Goal: Task Accomplishment & Management: Use online tool/utility

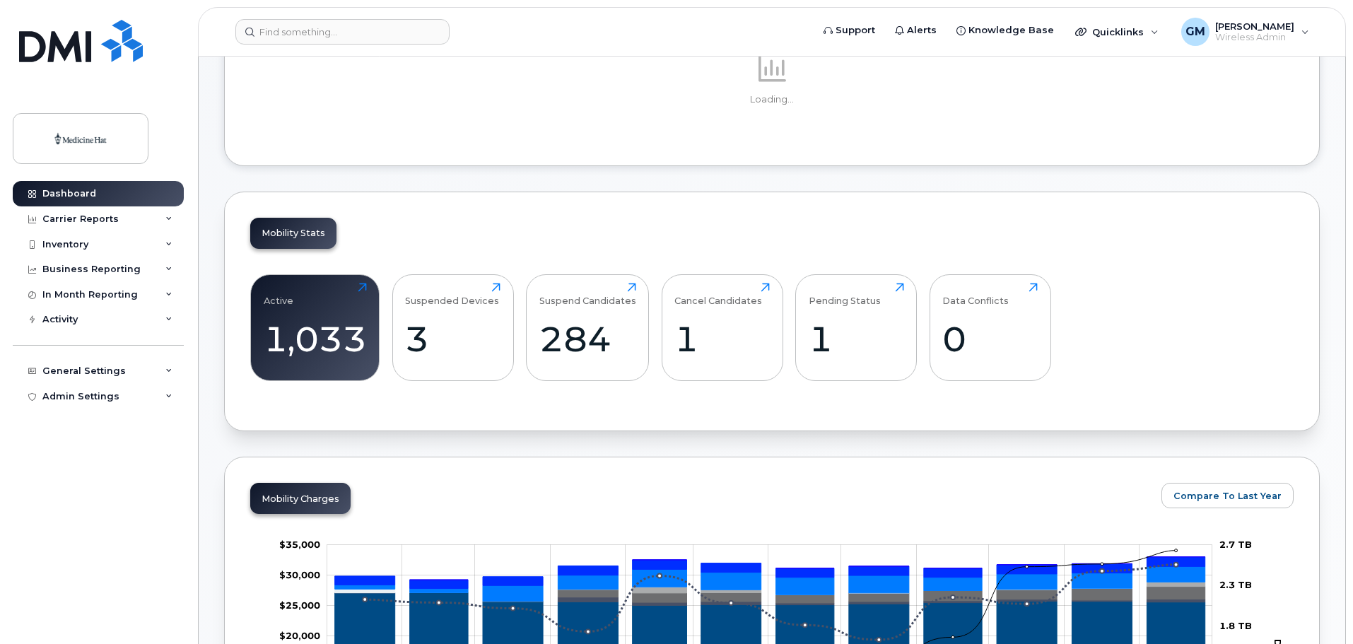
scroll to position [235, 0]
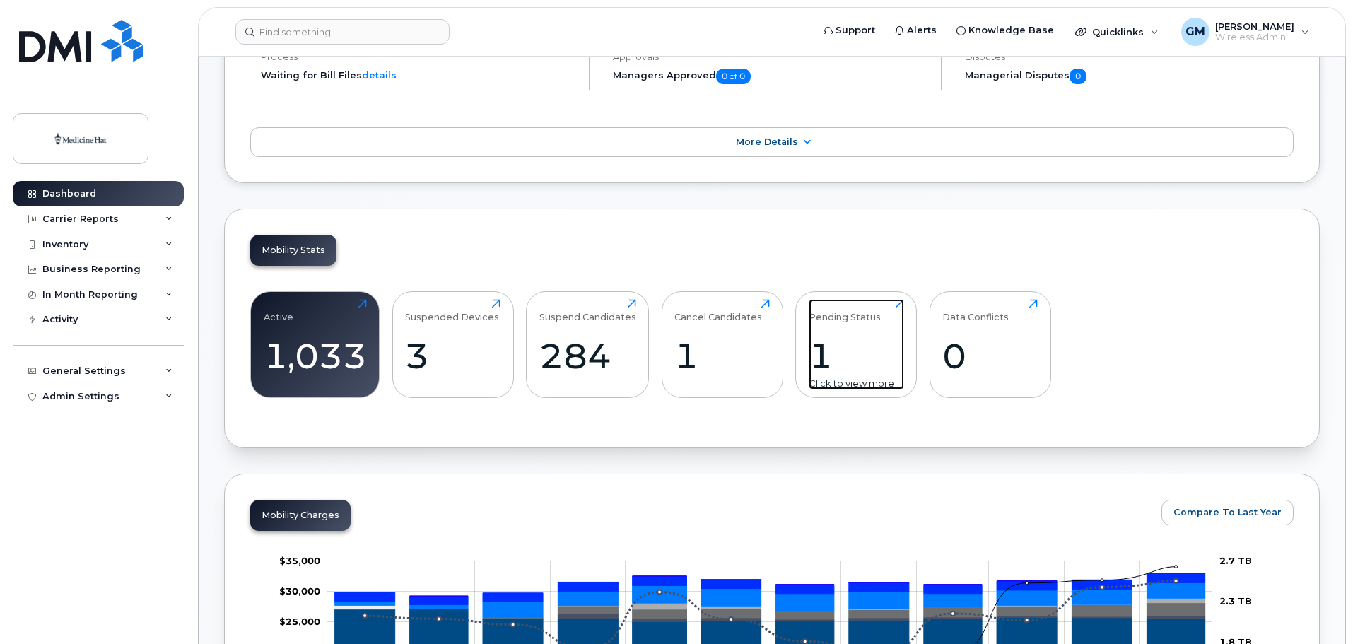
click at [873, 327] on div "Pending Status 1 Click to view more" at bounding box center [855, 344] width 95 height 90
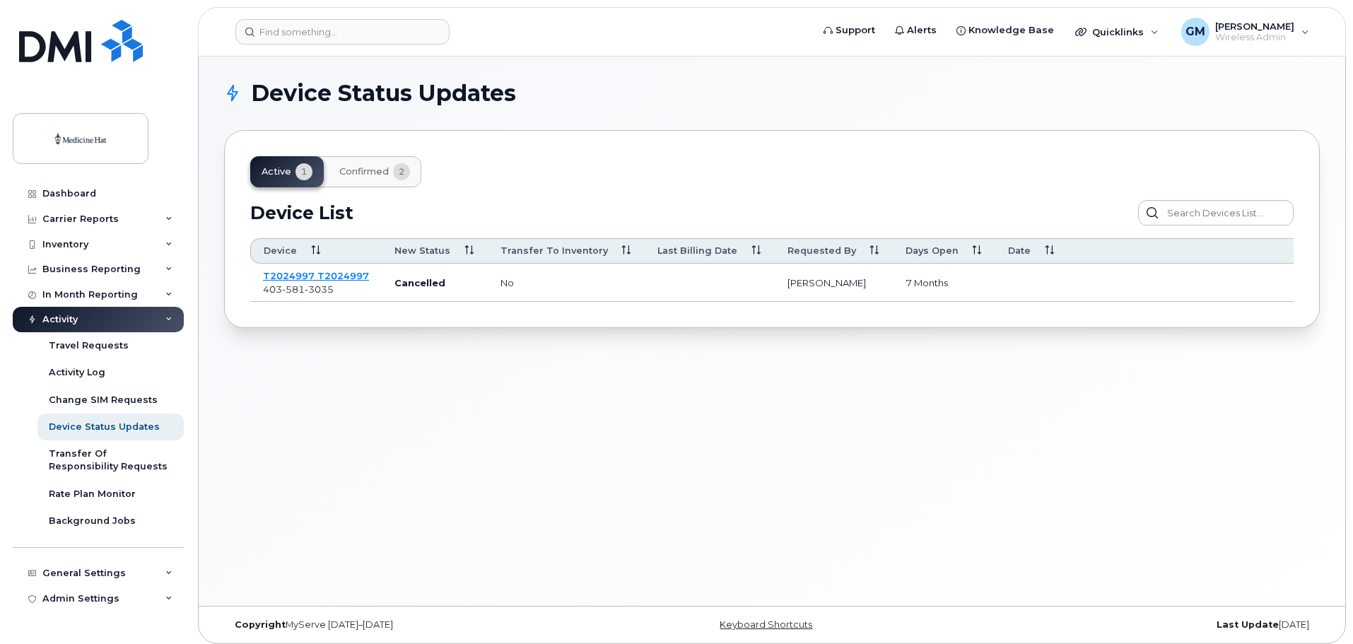
click at [276, 174] on div "Active 1 Confirmed 2" at bounding box center [335, 171] width 171 height 31
click at [364, 170] on span "Confirmed" at bounding box center [363, 171] width 49 height 11
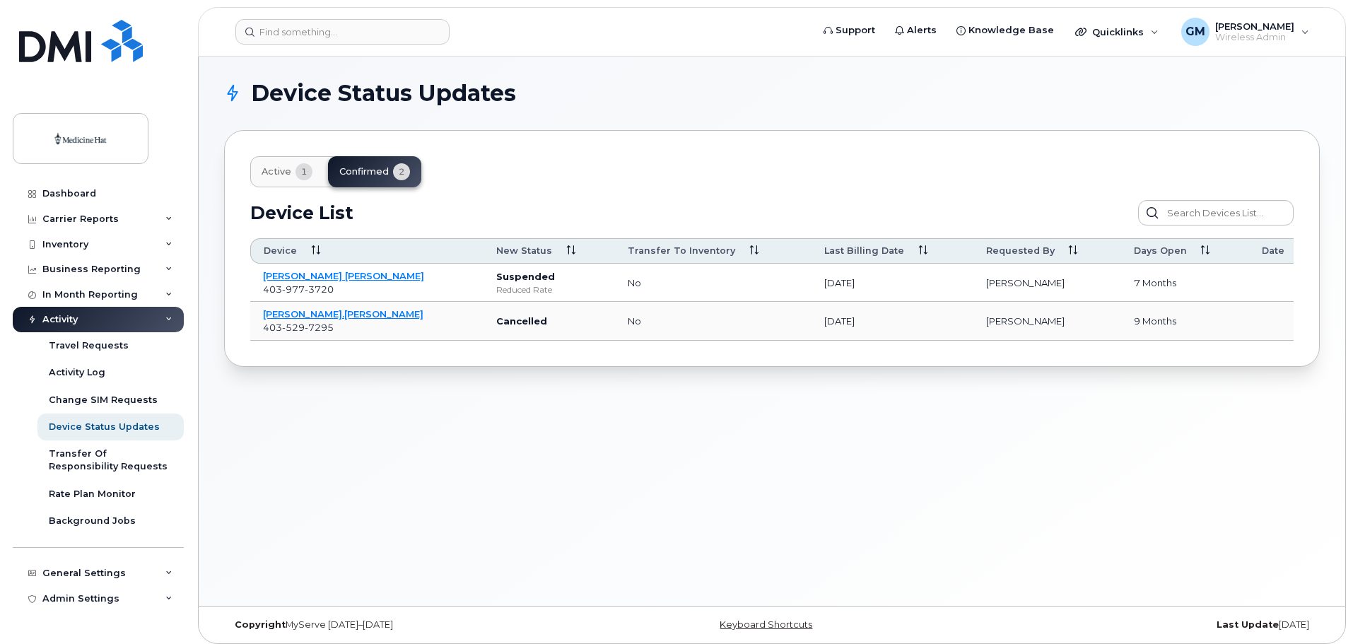
click at [288, 180] on button "Active 1" at bounding box center [286, 171] width 73 height 31
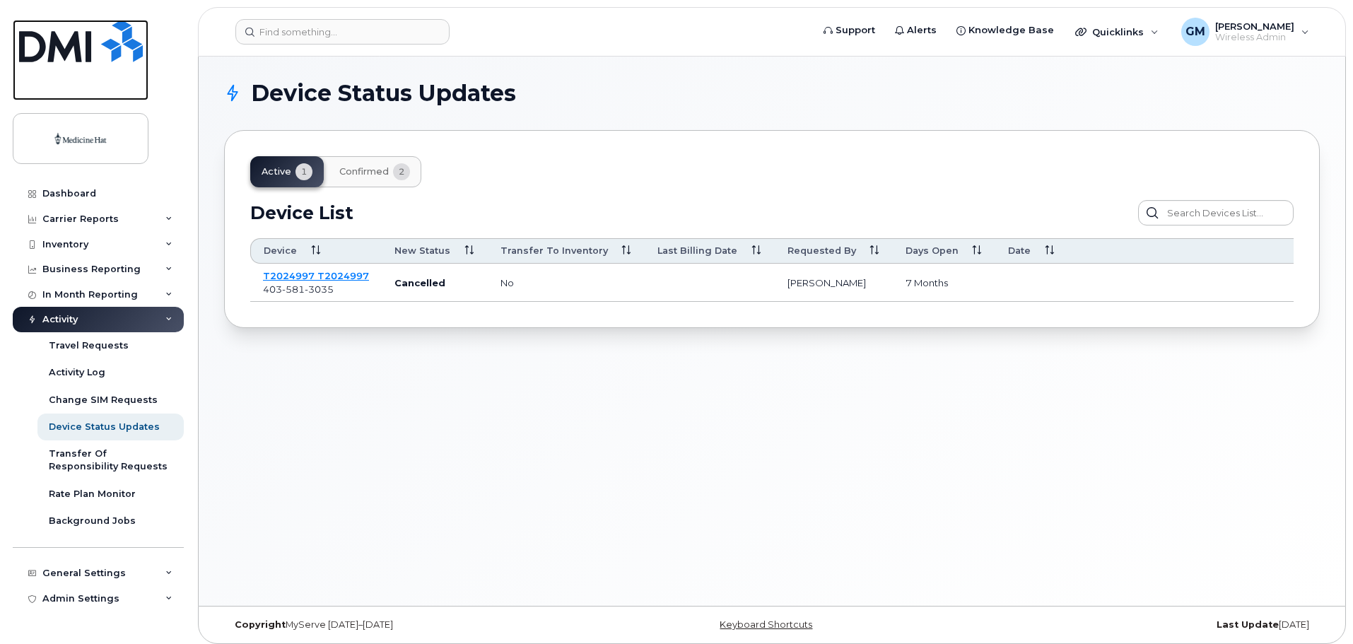
click at [76, 40] on img at bounding box center [81, 41] width 124 height 42
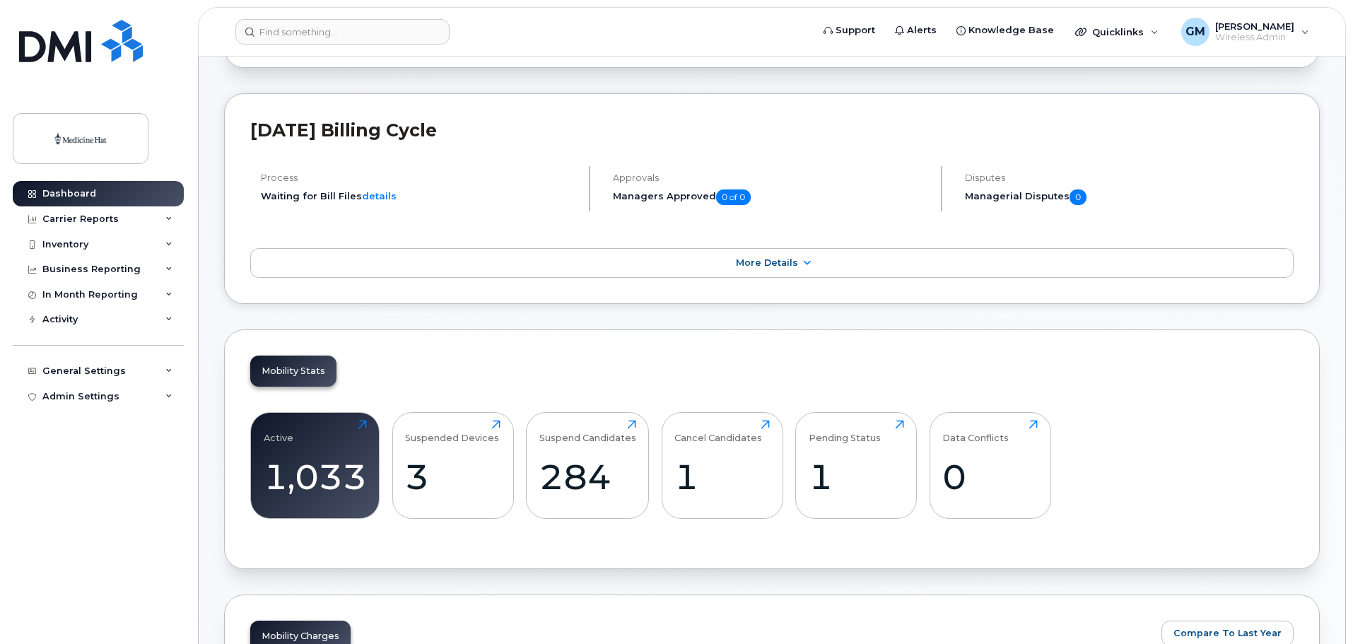
scroll to position [235, 0]
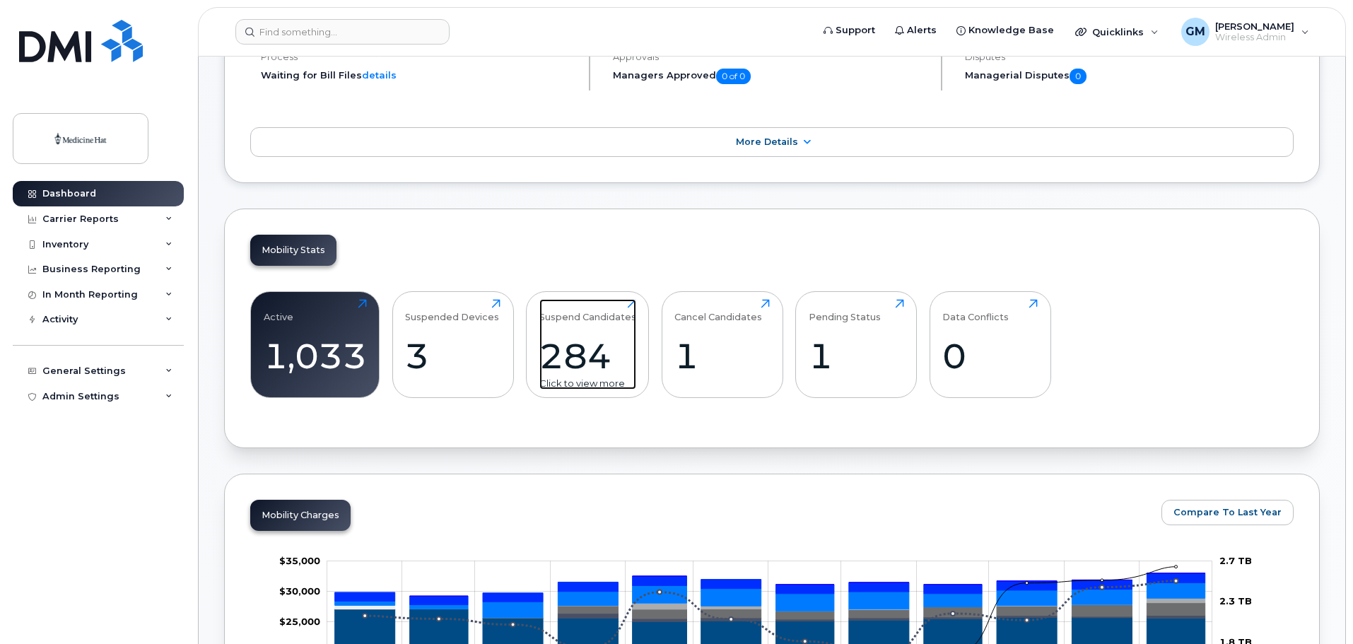
click at [608, 360] on div "284" at bounding box center [587, 356] width 97 height 42
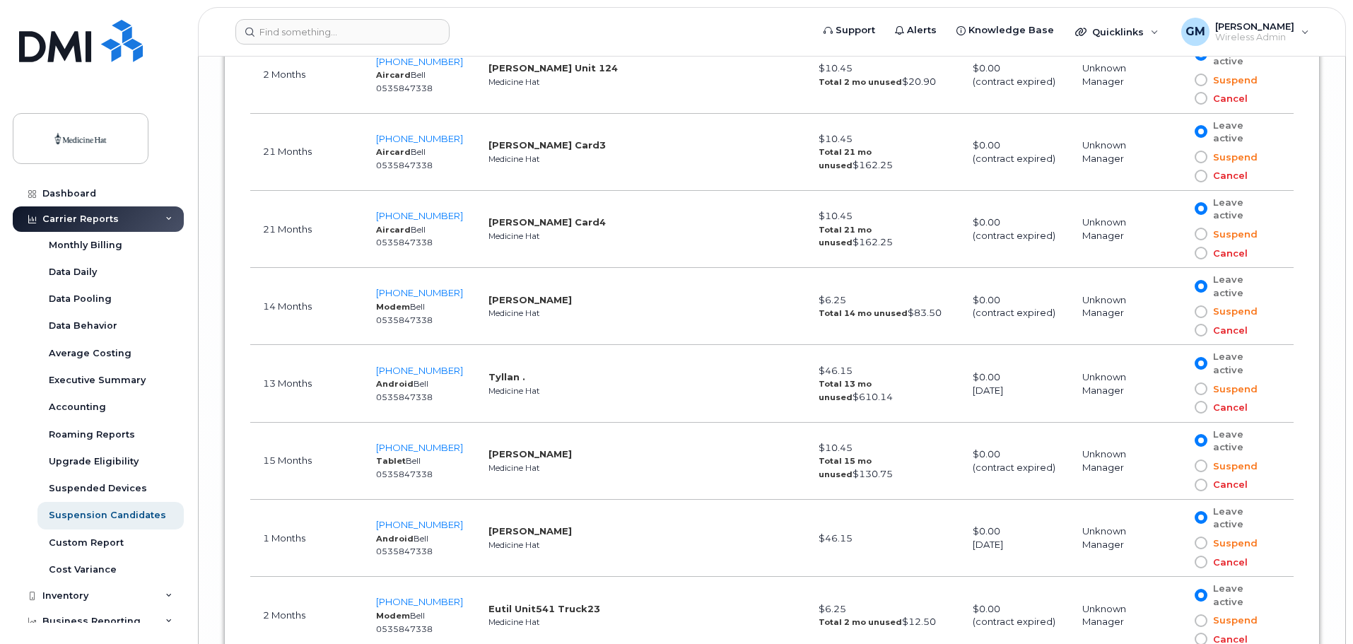
scroll to position [19072, 0]
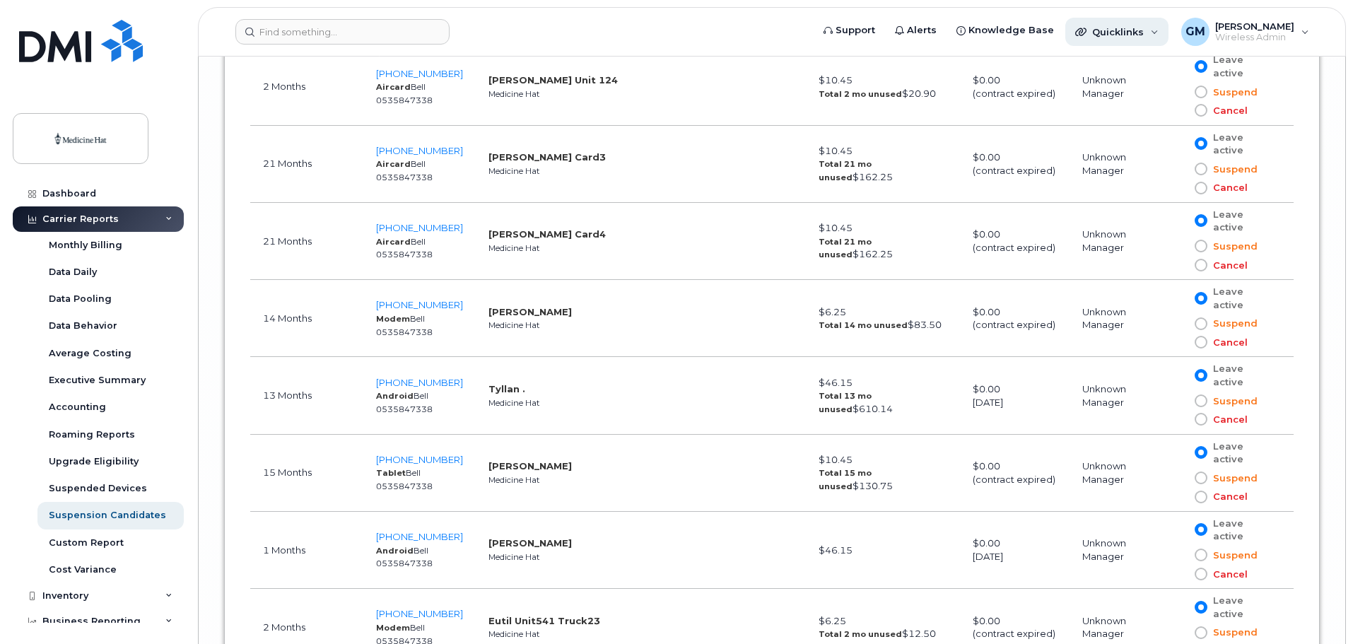
click at [1160, 28] on div "Quicklinks" at bounding box center [1116, 32] width 103 height 28
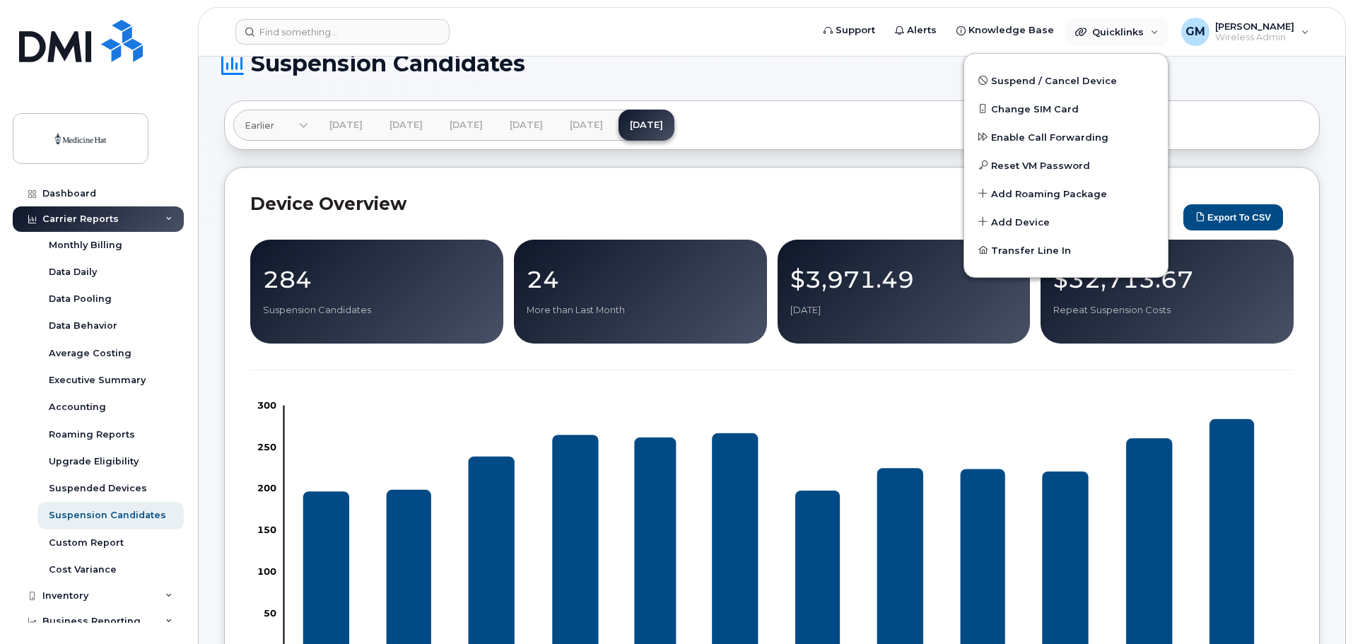
scroll to position [0, 0]
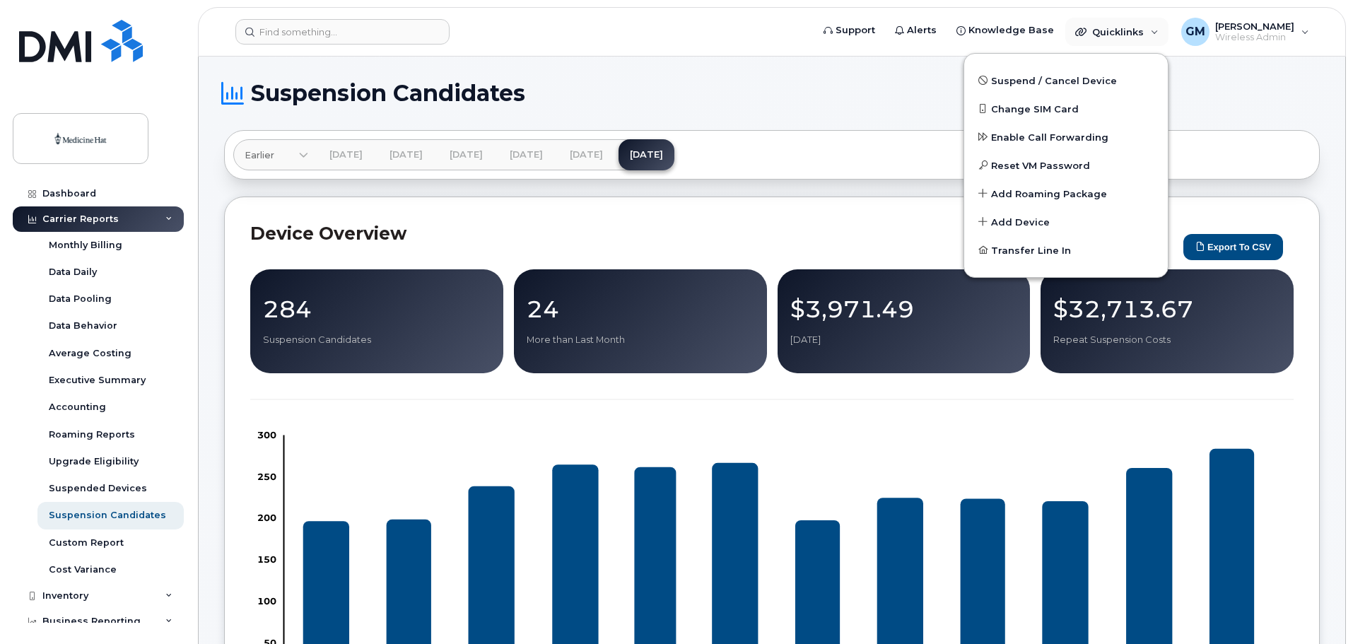
click at [883, 143] on div "Earlier [DATE] [DATE] [DATE] [DATE] [DATE] [DATE] [DATE] [DATE] [DATE] [DATE] […" at bounding box center [771, 154] width 1095 height 49
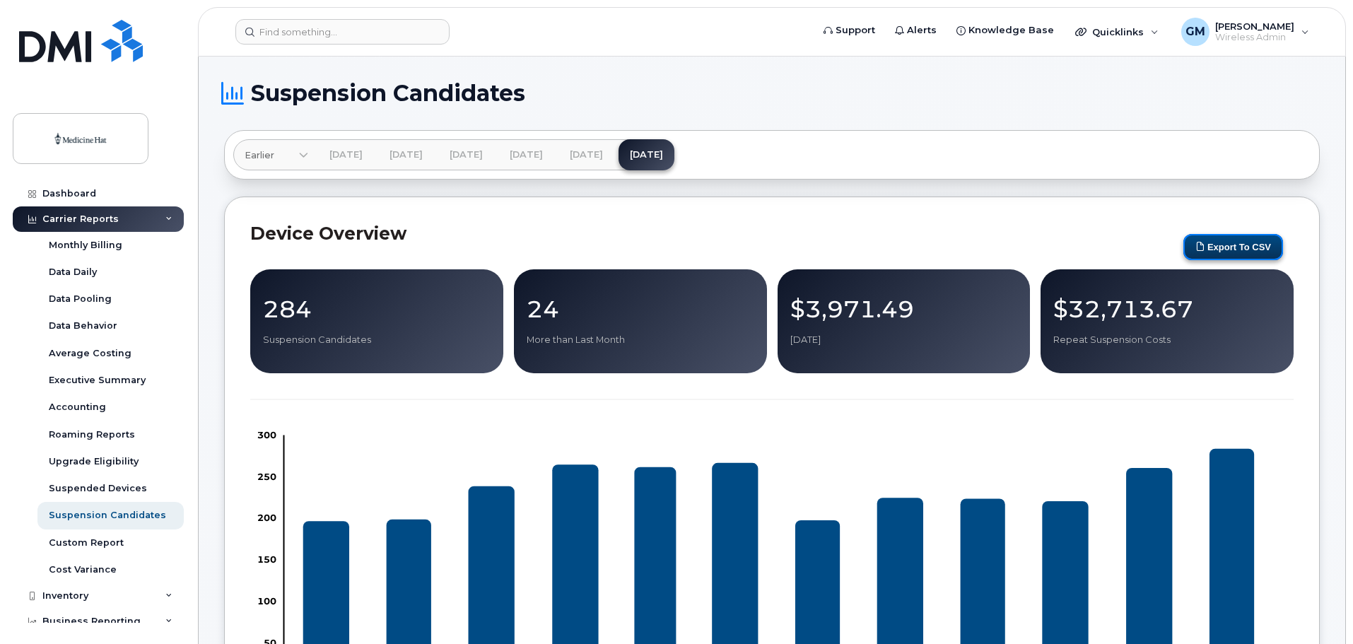
click at [1223, 239] on button "Export to CSV" at bounding box center [1233, 247] width 100 height 26
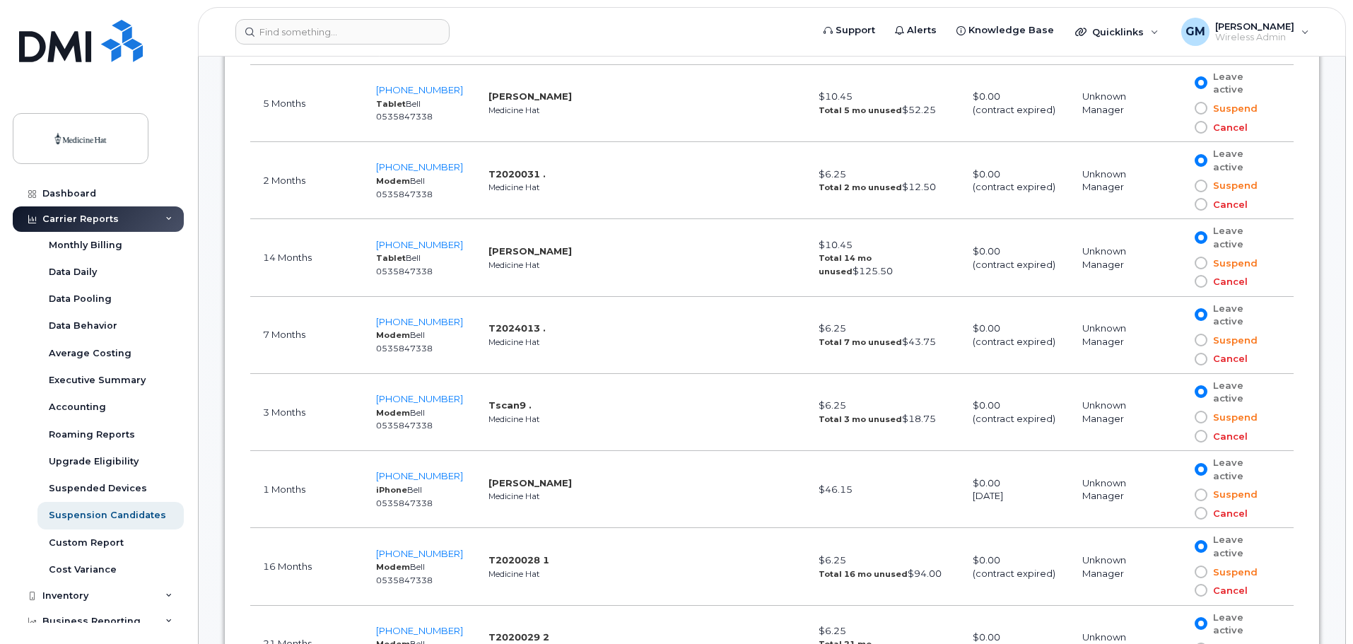
scroll to position [4240, 0]
